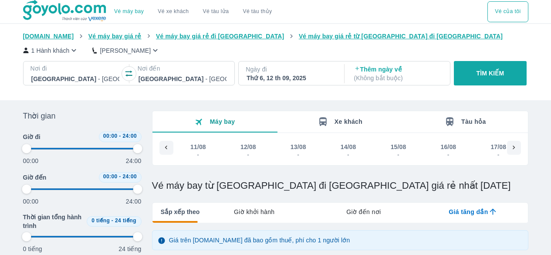
type input "97.9166666666667"
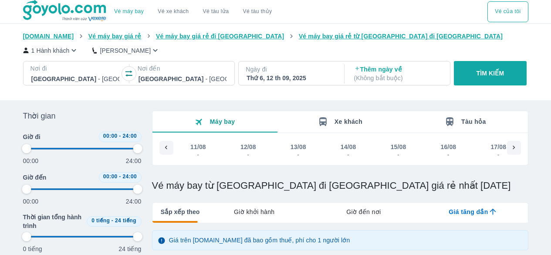
type input "97.9166666666667"
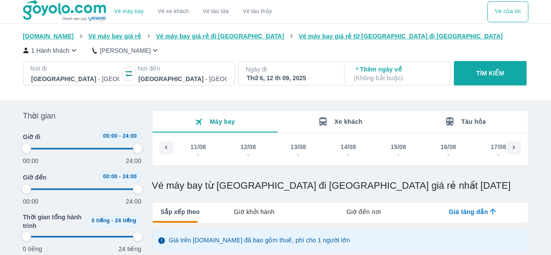
type input "97.9166666666667"
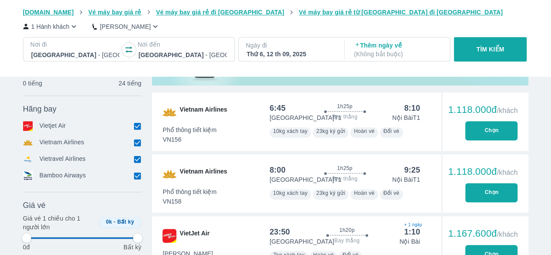
scroll to position [370, 0]
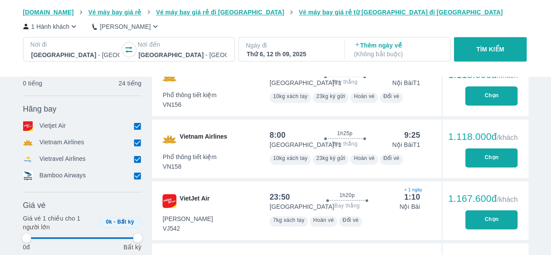
type input "97.9166666666667"
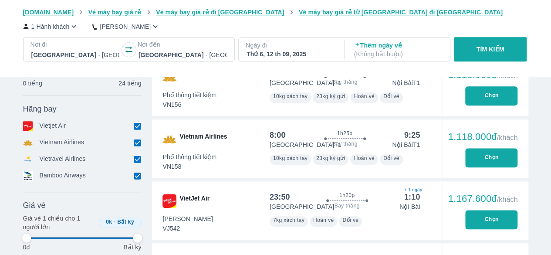
type input "97.9166666666667"
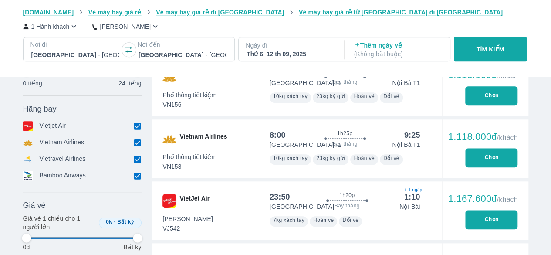
type input "97.9166666666667"
